Goal: Information Seeking & Learning: Learn about a topic

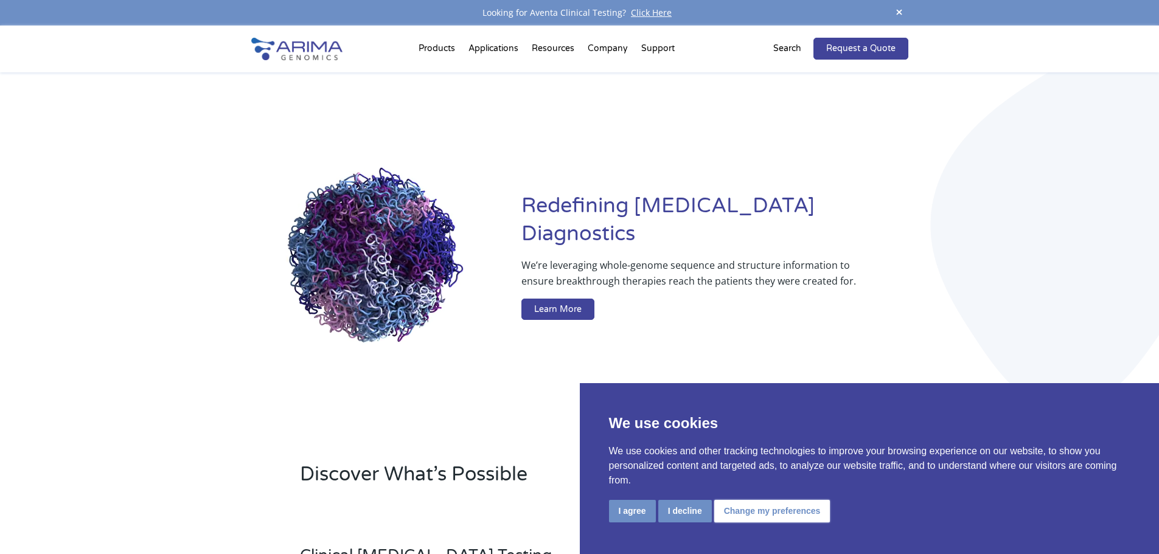
click at [804, 504] on button "Change my preferences" at bounding box center [772, 511] width 116 height 23
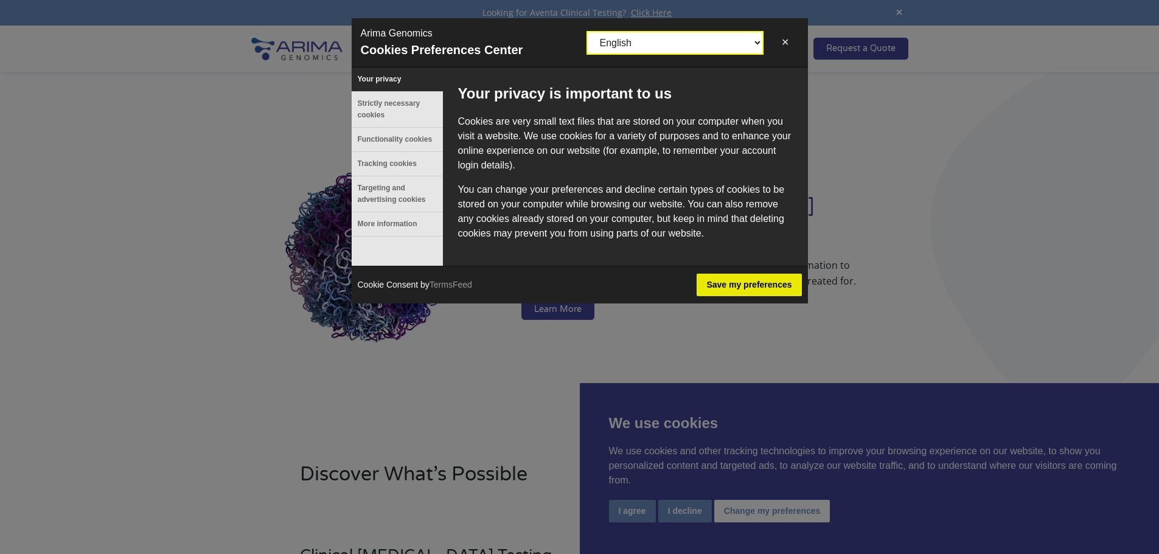
click at [724, 48] on select "English English ([GEOGRAPHIC_DATA]) German French Spanish Catalan Italian Swedi…" at bounding box center [675, 42] width 175 height 21
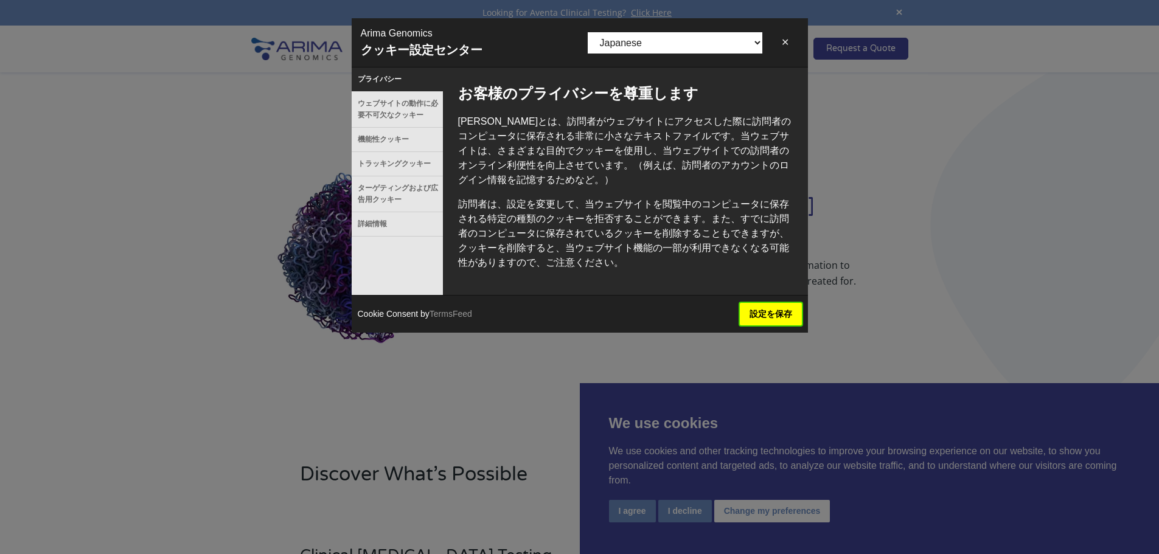
click at [785, 314] on button "設定を保存" at bounding box center [771, 314] width 62 height 23
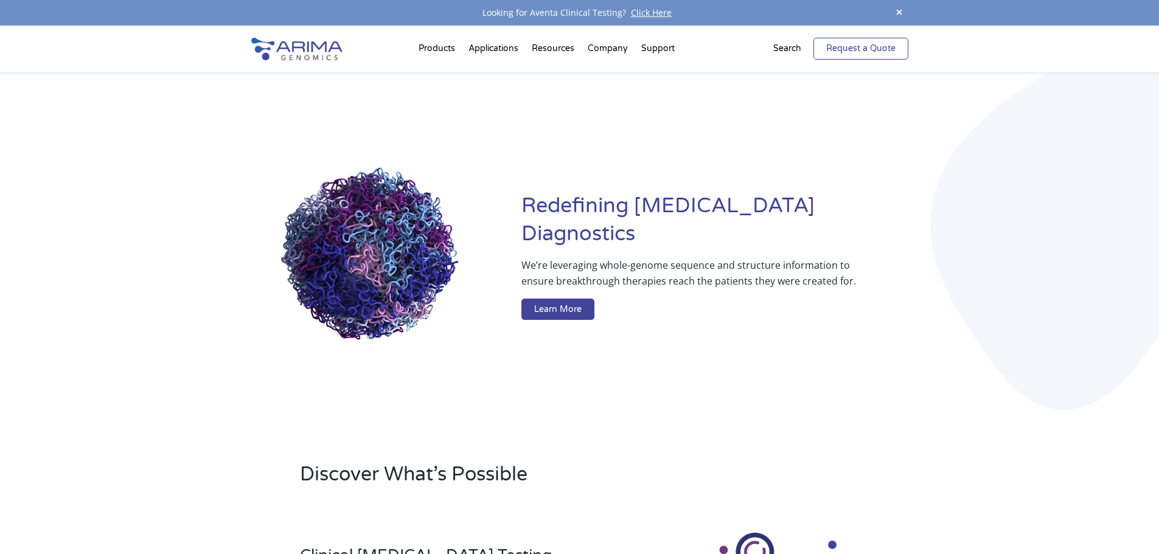
click at [892, 13] on span at bounding box center [899, 13] width 18 height 16
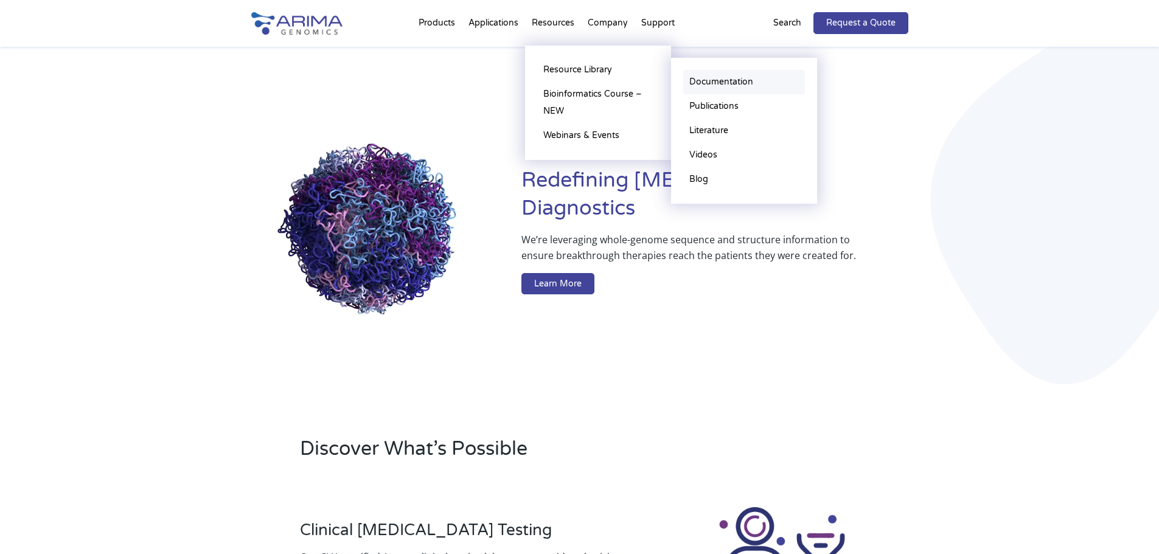
click at [748, 85] on link "Documentation" at bounding box center [744, 82] width 122 height 24
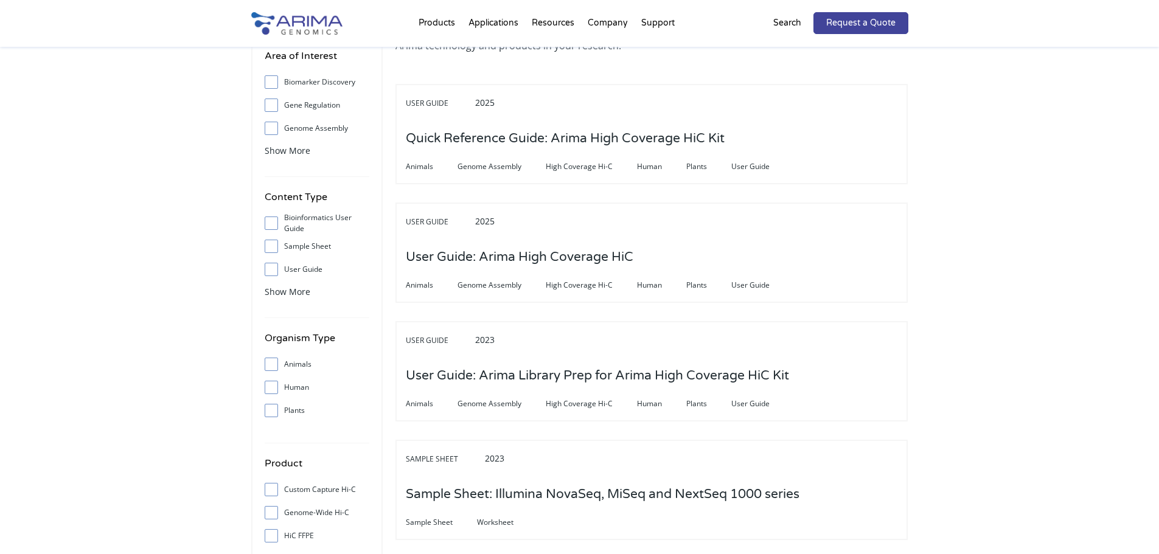
scroll to position [97, 0]
click at [269, 262] on span at bounding box center [274, 268] width 19 height 13
click at [269, 265] on input "User Guide" at bounding box center [271, 269] width 8 height 8
checkbox input "true"
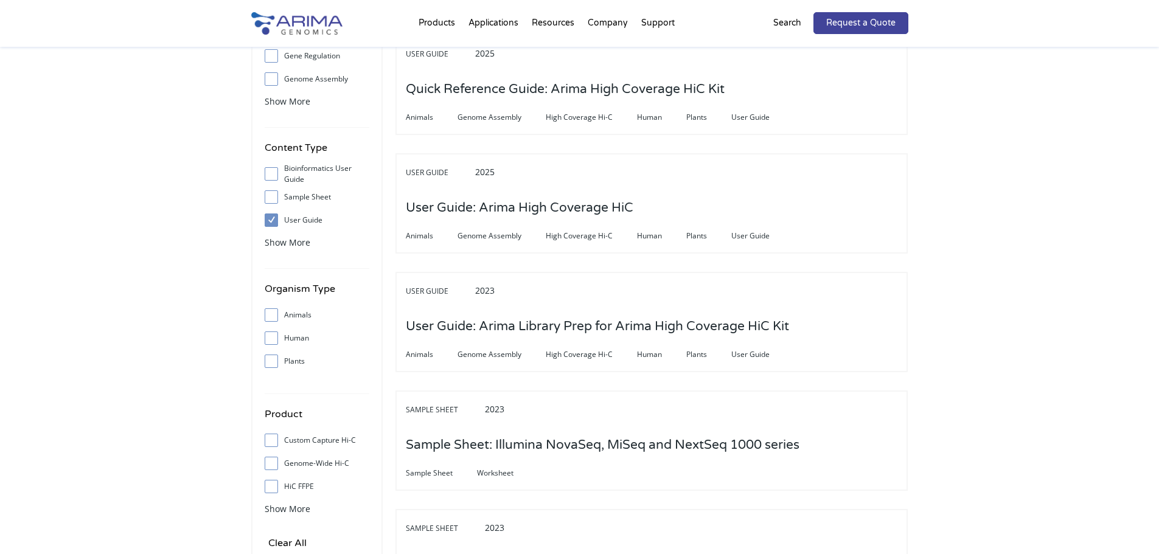
scroll to position [0, 0]
